Goal: Task Accomplishment & Management: Manage account settings

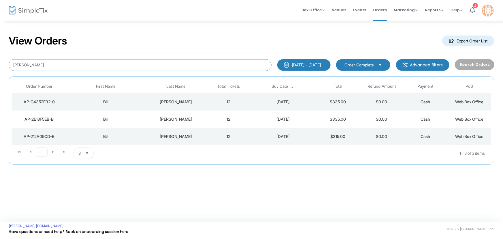
drag, startPoint x: 49, startPoint y: 61, endPoint x: 0, endPoint y: 60, distance: 48.8
click at [0, 60] on div "View Orders Export Order List [PERSON_NAME] [DATE] - [DATE] Last 30 Days [DATE]…" at bounding box center [251, 102] width 503 height 164
type input "[PERSON_NAME]"
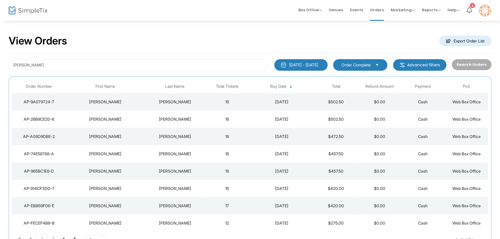
click at [331, 102] on td "$502.50" at bounding box center [336, 101] width 44 height 17
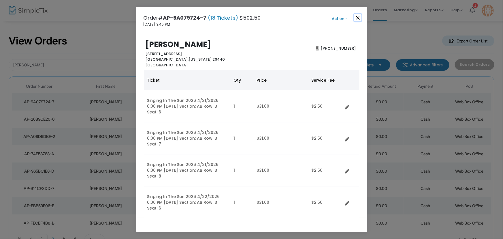
click at [360, 17] on button "Close" at bounding box center [357, 17] width 7 height 7
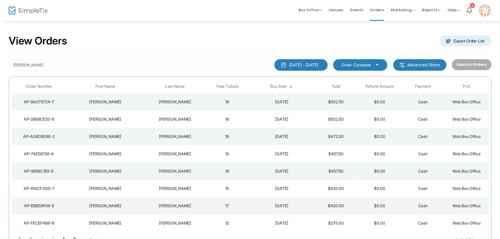
click at [286, 120] on div "[DATE]" at bounding box center [281, 119] width 62 height 6
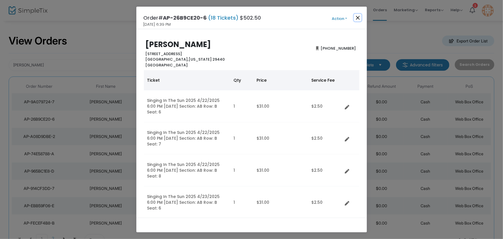
click at [356, 17] on button "Close" at bounding box center [357, 17] width 7 height 7
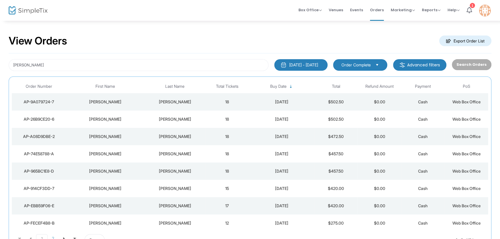
click at [335, 103] on td "$502.50" at bounding box center [336, 101] width 44 height 17
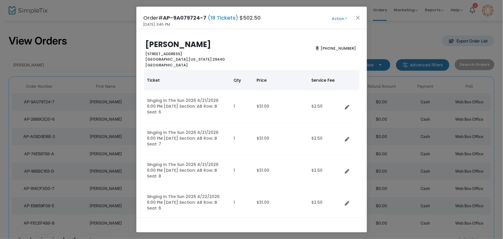
click at [343, 16] on button "Action" at bounding box center [339, 19] width 35 height 6
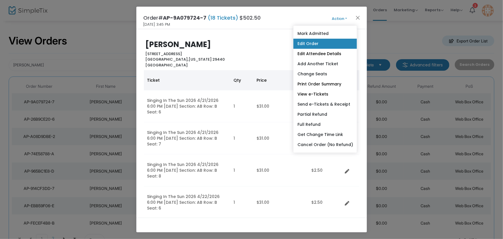
click at [310, 41] on link "Edit Order" at bounding box center [325, 44] width 63 height 10
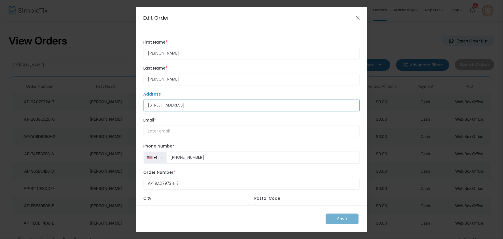
drag, startPoint x: 220, startPoint y: 106, endPoint x: 92, endPoint y: 104, distance: 128.1
click at [92, 104] on ngb-modal-window "Edit Order [PERSON_NAME] First Name * First Name is required. [PERSON_NAME] Las…" at bounding box center [251, 119] width 503 height 239
type input "[STREET_ADDRESS]"
click at [178, 198] on label "City" at bounding box center [196, 198] width 105 height 6
click at [178, 204] on input "[GEOGRAPHIC_DATA]" at bounding box center [196, 210] width 105 height 12
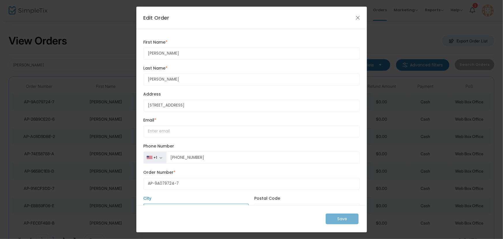
scroll to position [10, 0]
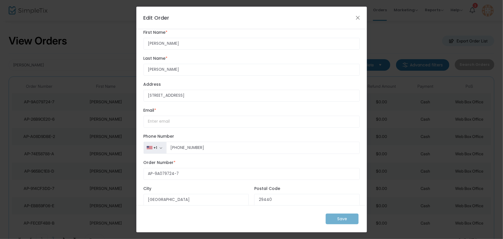
click at [349, 217] on div "Save" at bounding box center [251, 218] width 231 height 27
drag, startPoint x: 367, startPoint y: 140, endPoint x: 372, endPoint y: 94, distance: 46.7
click at [372, 94] on ngb-modal-window "Edit Order [PERSON_NAME] First Name * First Name is required. [PERSON_NAME] Las…" at bounding box center [251, 119] width 503 height 239
click at [188, 221] on div "Save" at bounding box center [251, 218] width 231 height 27
click at [352, 221] on div "Save" at bounding box center [251, 218] width 231 height 27
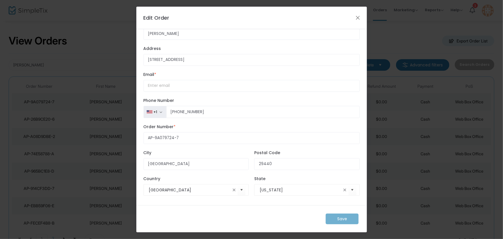
scroll to position [0, 0]
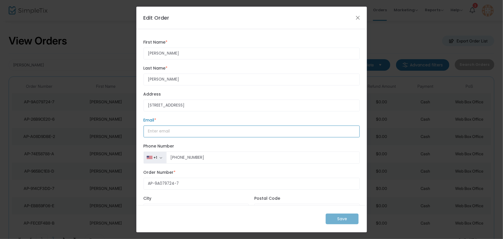
click at [183, 132] on input "How would you like to receive the report? *" at bounding box center [252, 131] width 216 height 12
type input "[EMAIL_ADDRESS][DOMAIN_NAME]"
click at [350, 221] on m-button "Save" at bounding box center [342, 218] width 33 height 11
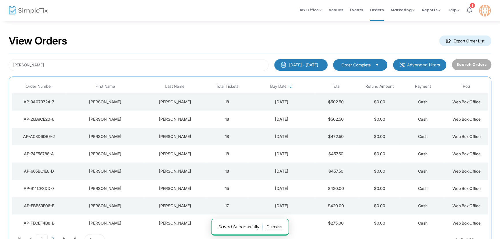
click at [239, 101] on td "18" at bounding box center [227, 101] width 44 height 17
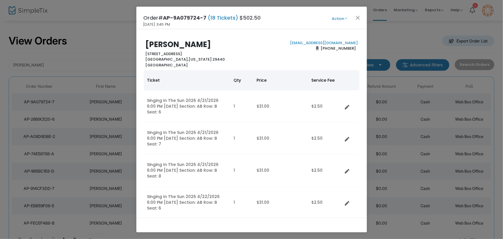
click at [344, 17] on button "Action" at bounding box center [339, 19] width 35 height 6
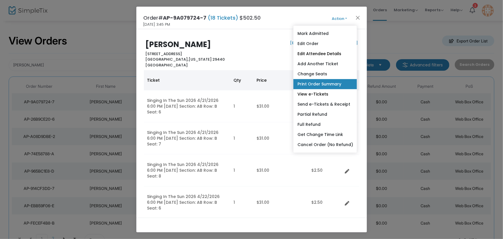
click at [331, 84] on link "Print Order Summary" at bounding box center [325, 84] width 63 height 10
